Goal: Task Accomplishment & Management: Manage account settings

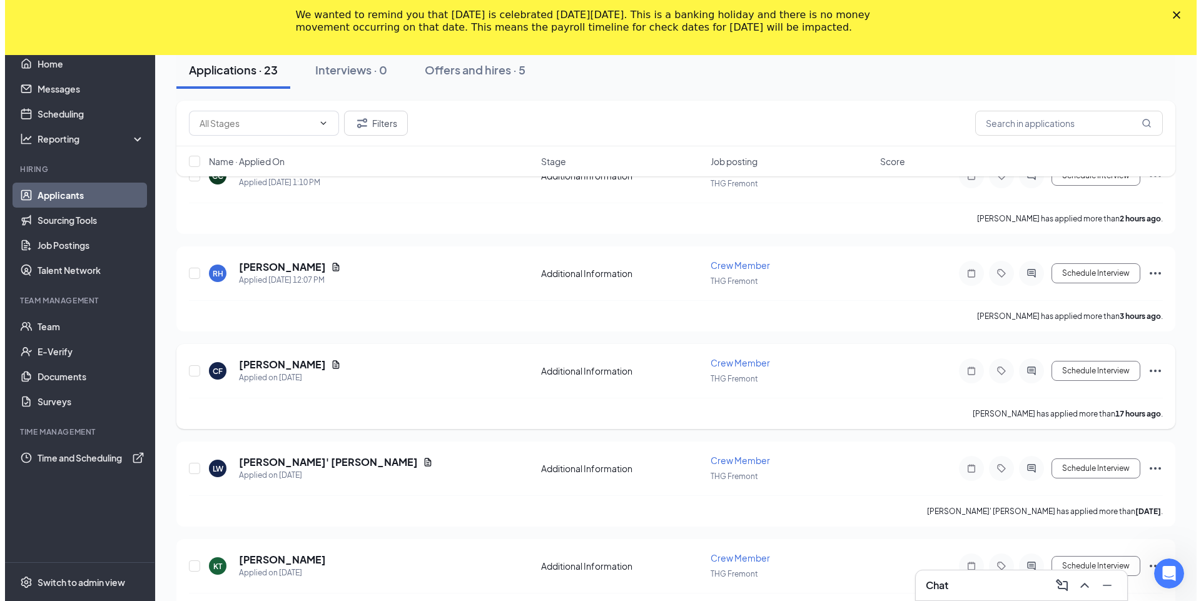
scroll to position [104, 0]
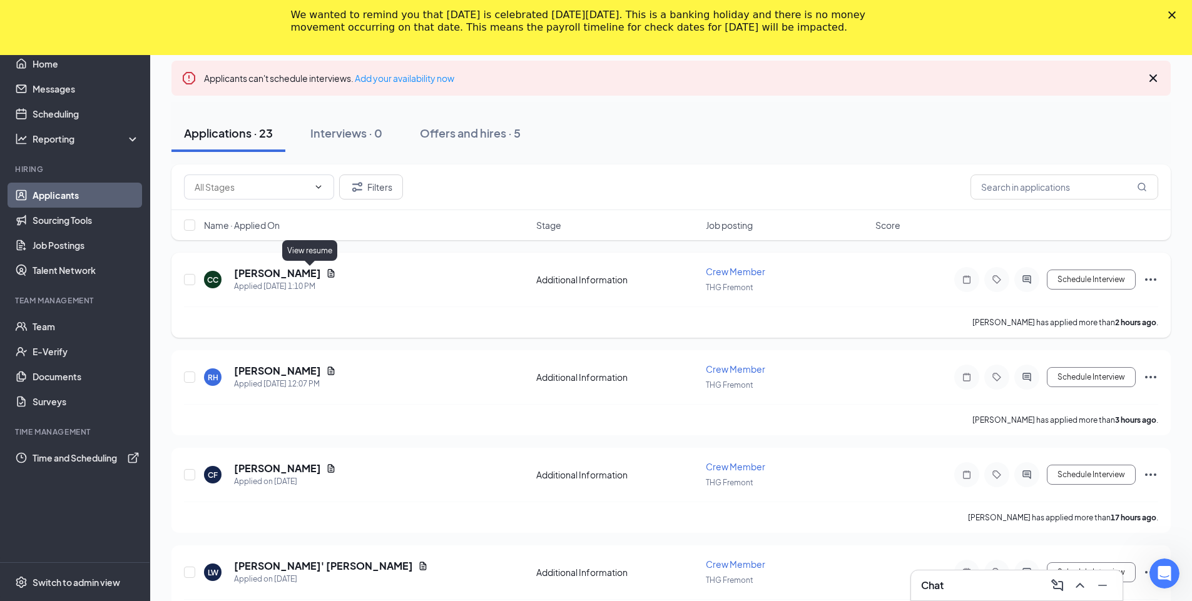
click at [326, 269] on icon "Document" at bounding box center [331, 273] width 10 height 10
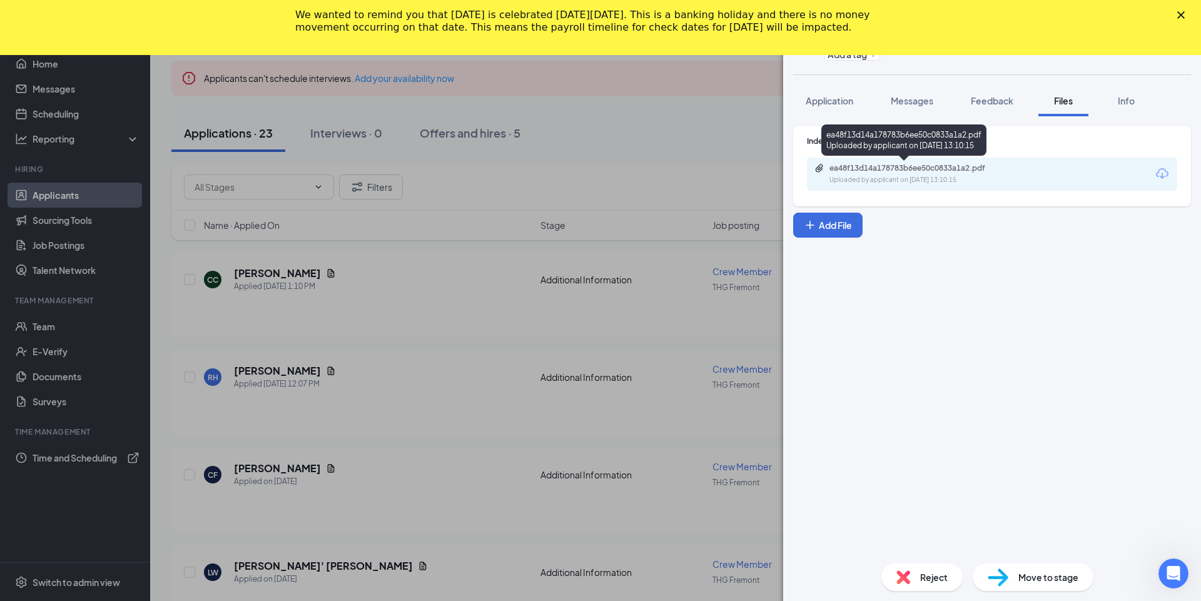
click at [899, 158] on div "ea48f13d14a178783b6ee50c0833a1a2.pdf Uploaded by applicant on [DATE] 13:10:15" at bounding box center [903, 142] width 165 height 36
click at [894, 170] on div "ea48f13d14a178783b6ee50c0833a1a2.pdf" at bounding box center [916, 168] width 175 height 10
click at [353, 251] on div "CC [PERSON_NAME] Crew Member at THG Fremont Add a tag Application Messages Feed…" at bounding box center [600, 300] width 1201 height 601
click at [333, 360] on div "RH [PERSON_NAME] Applied [DATE] 12:07 PM Additional Information Crew Member THG…" at bounding box center [675, 392] width 1008 height 85
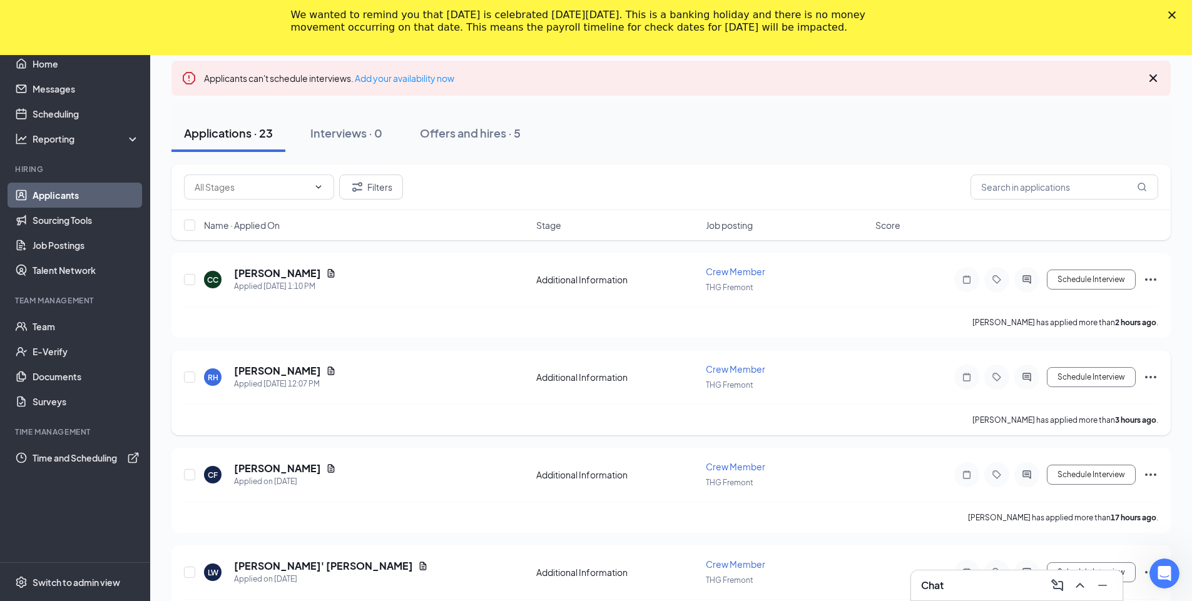
click at [328, 372] on icon "Document" at bounding box center [331, 371] width 7 height 8
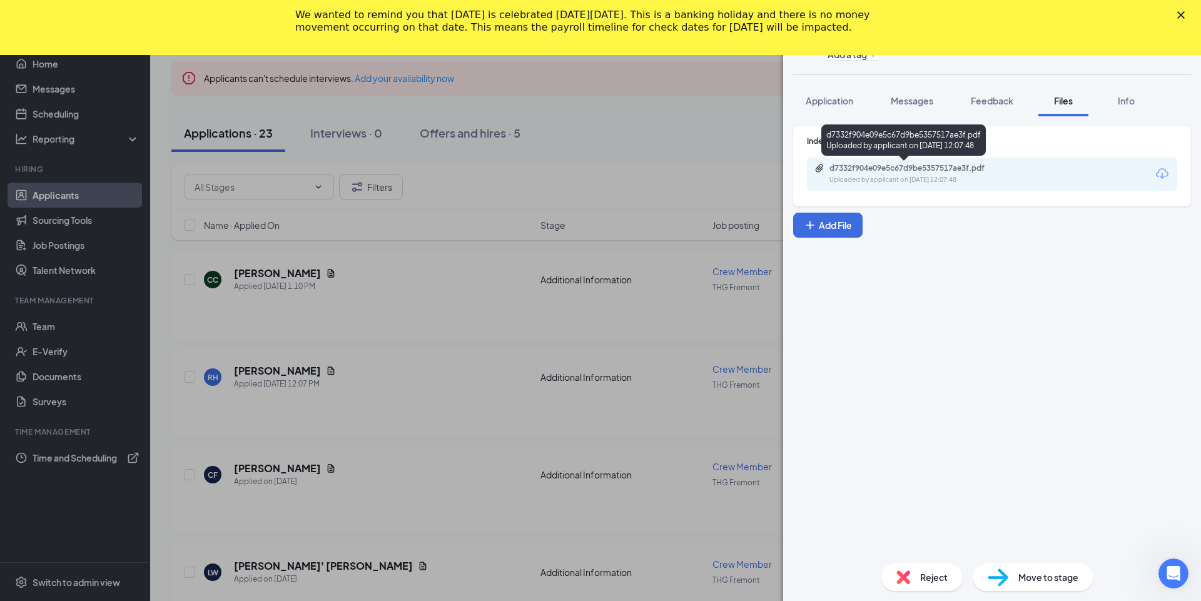
click at [969, 170] on div "d7332f904e09e5c67d9be5357517ae3f.pdf" at bounding box center [916, 168] width 175 height 10
click at [554, 206] on div "RH [PERSON_NAME] Crew Member at THG Fremont Add a tag Application Messages Feed…" at bounding box center [600, 300] width 1201 height 601
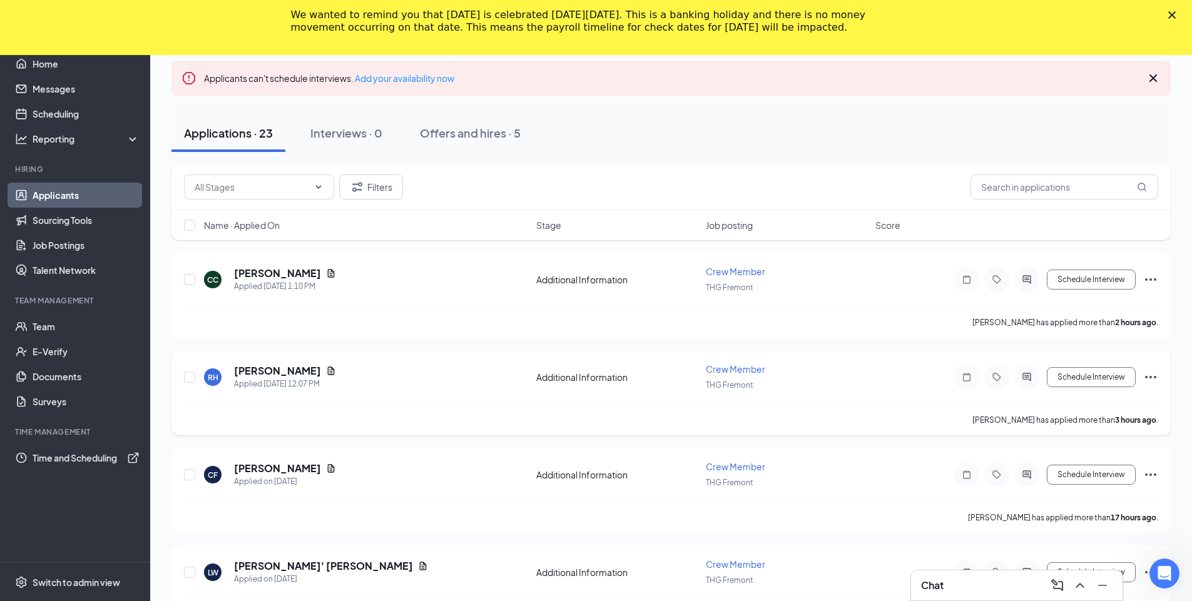
click at [307, 362] on div "RH [PERSON_NAME] Applied [DATE] 12:07 PM Additional Information Crew Member THG…" at bounding box center [670, 392] width 999 height 85
click at [303, 367] on h5 "[PERSON_NAME]" at bounding box center [277, 371] width 87 height 14
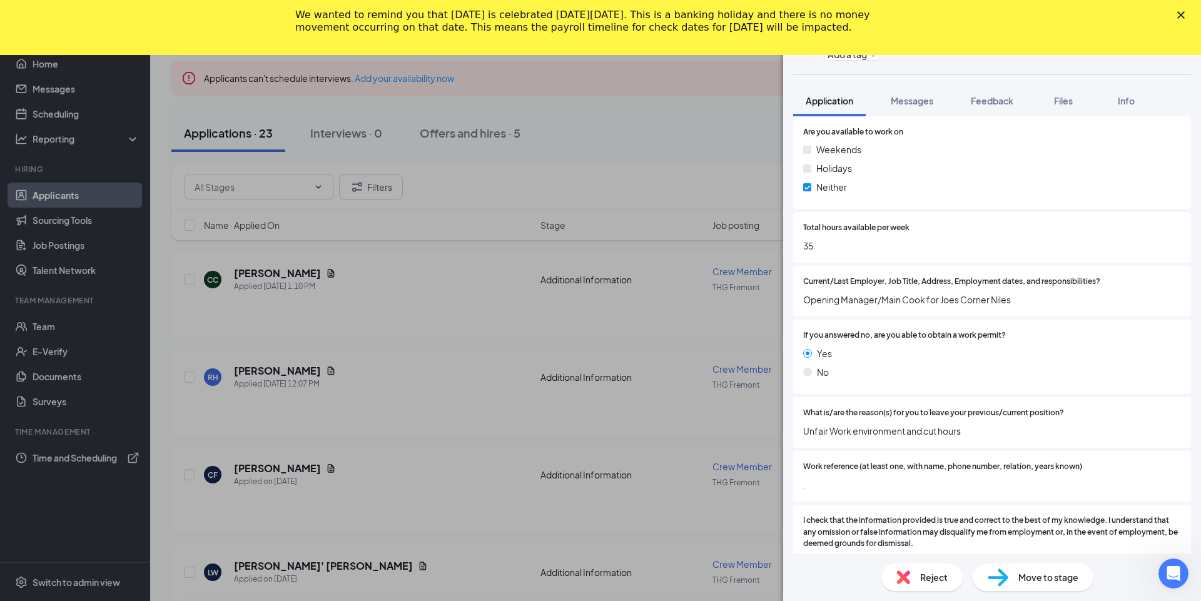
scroll to position [626, 0]
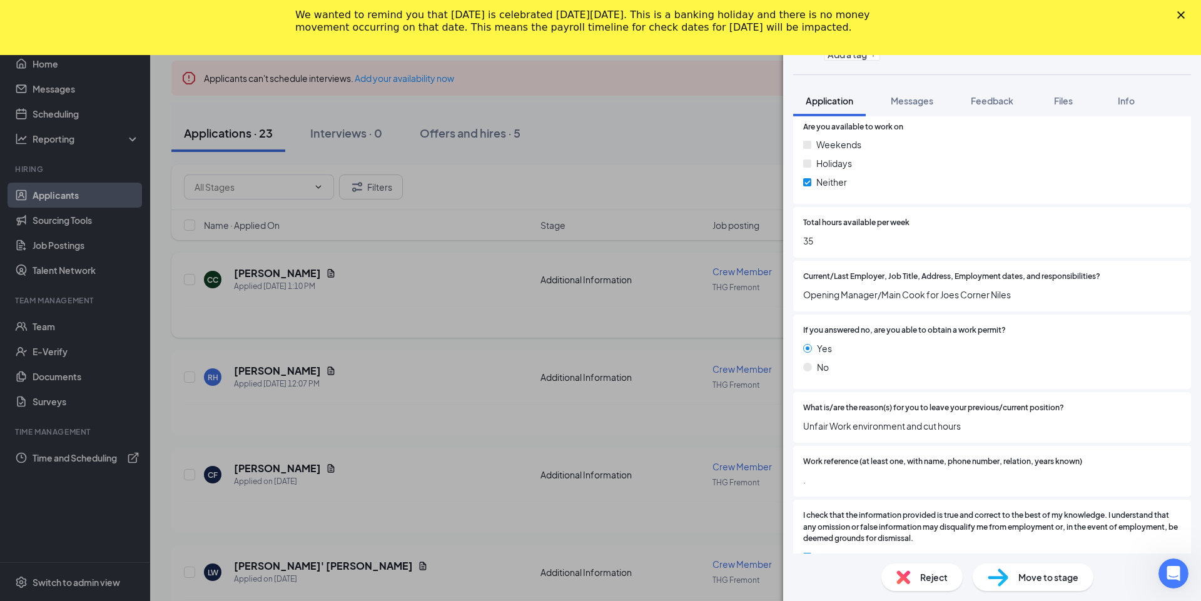
click at [620, 347] on div "RH [PERSON_NAME] Crew Member at THG Fremont Add a tag Application Messages Feed…" at bounding box center [600, 300] width 1201 height 601
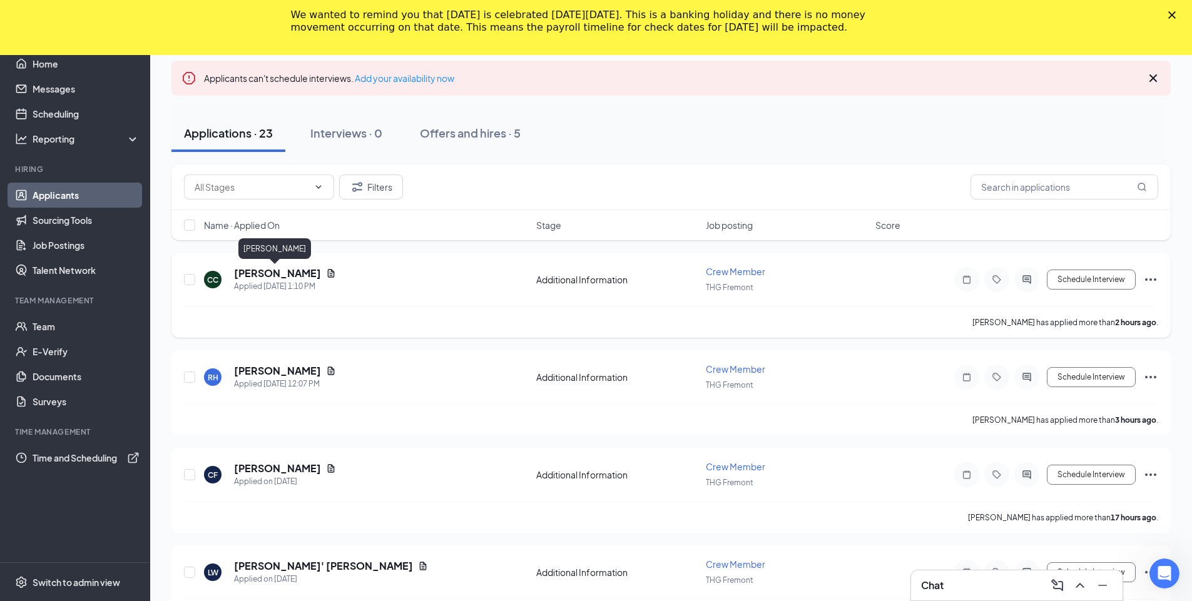
click at [244, 269] on h5 "[PERSON_NAME]" at bounding box center [277, 273] width 87 height 14
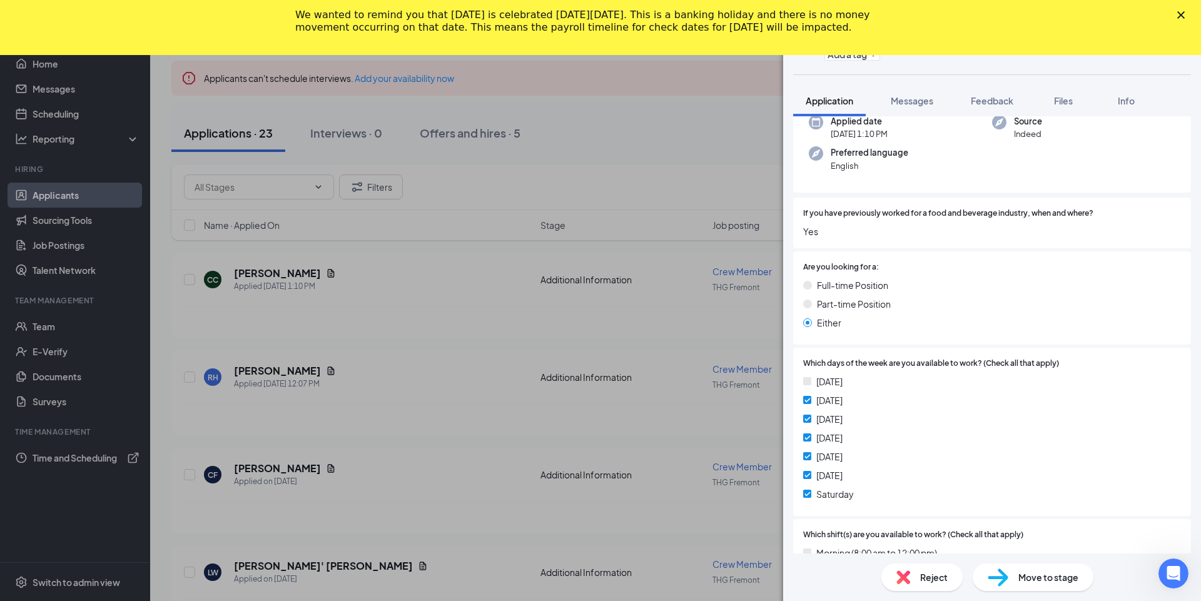
scroll to position [208, 0]
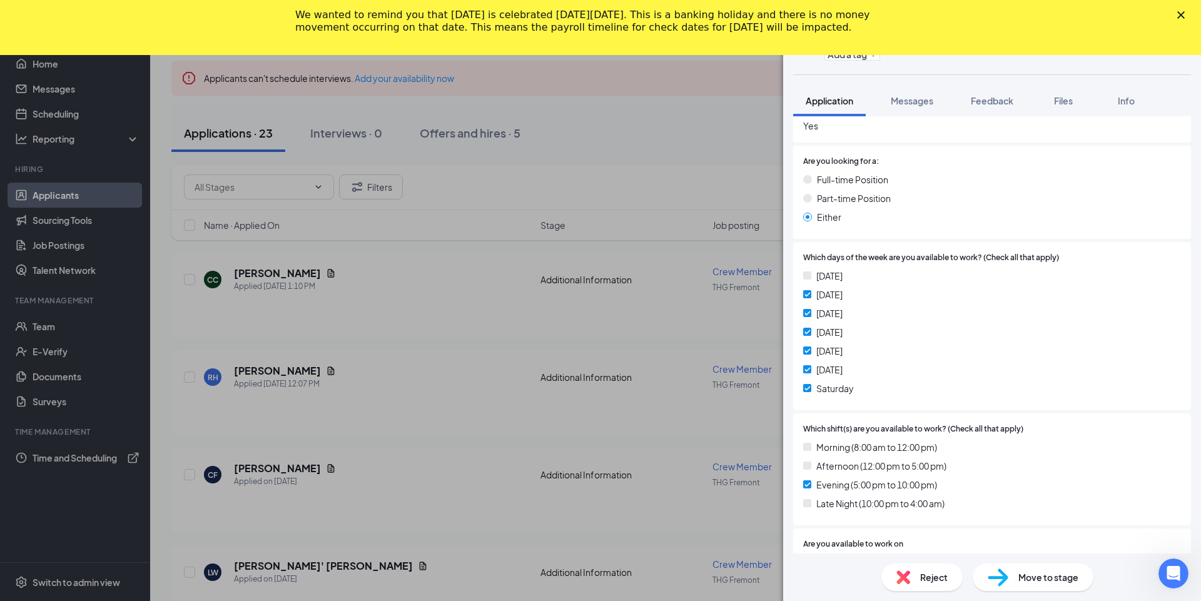
click at [442, 418] on div "CC [PERSON_NAME] Crew Member at THG Fremont Add a tag Application Messages Feed…" at bounding box center [600, 300] width 1201 height 601
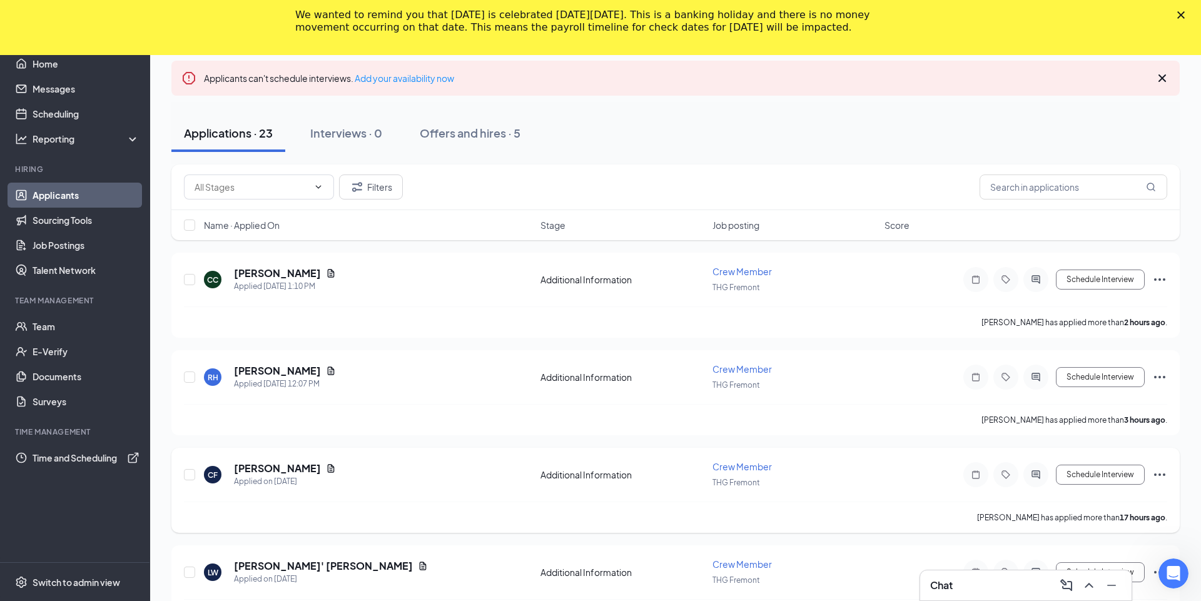
click at [258, 466] on h5 "[PERSON_NAME]" at bounding box center [277, 469] width 87 height 14
